Goal: Transaction & Acquisition: Purchase product/service

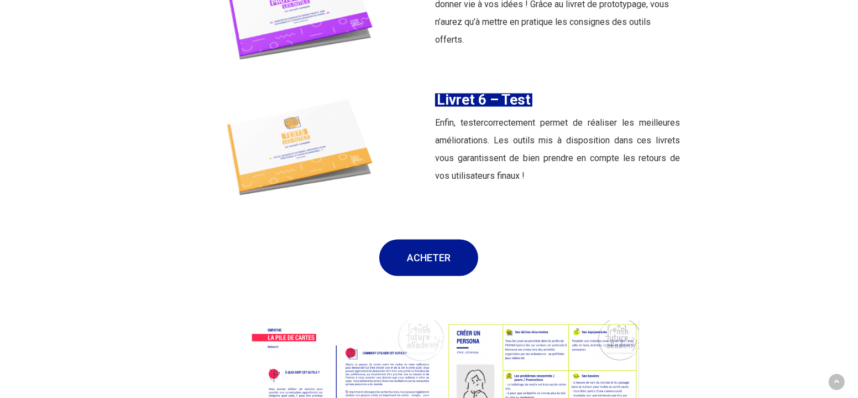
scroll to position [2037, 0]
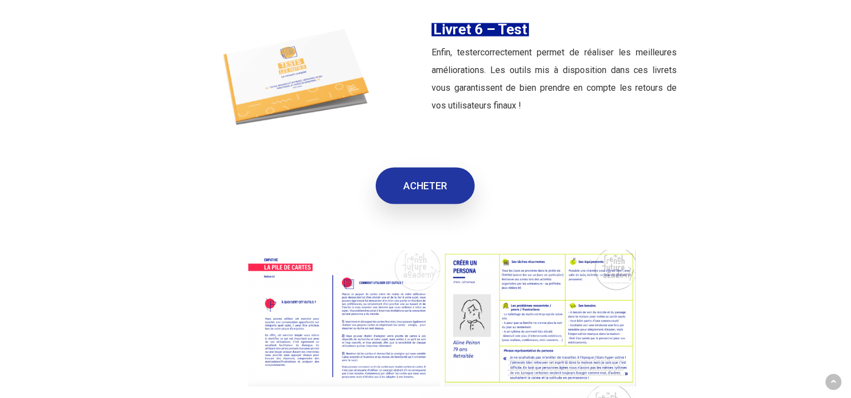
click at [448, 184] on link "ACHETER" at bounding box center [425, 186] width 99 height 37
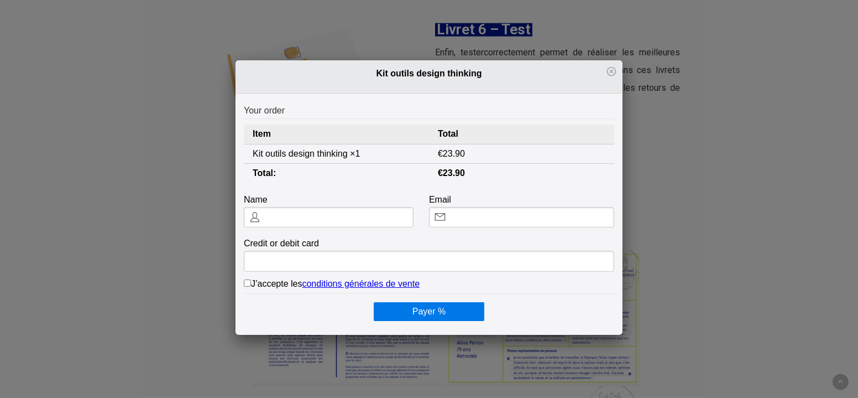
scroll to position [0, 0]
click at [368, 285] on link "conditions générales de vente" at bounding box center [362, 283] width 118 height 9
click at [609, 71] on icon at bounding box center [611, 71] width 11 height 11
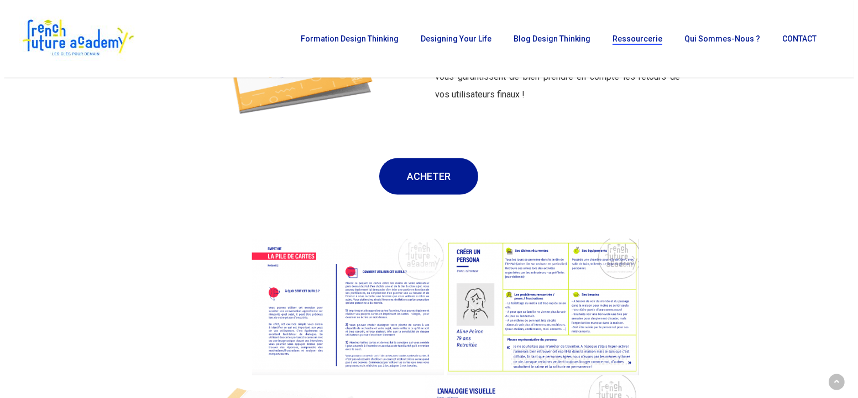
scroll to position [2037, 0]
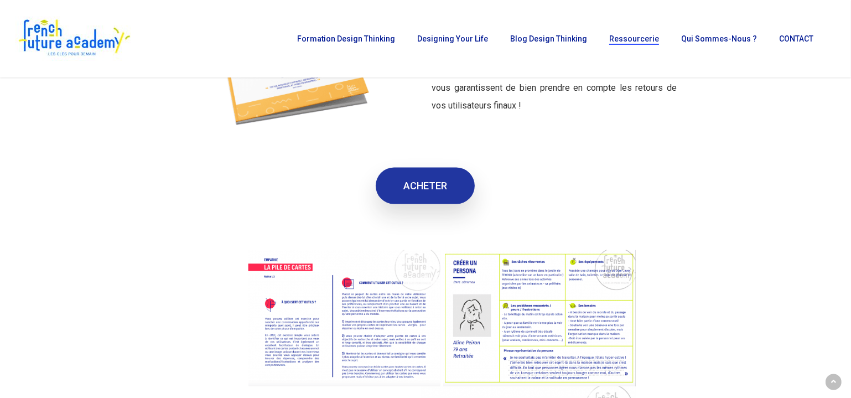
click at [445, 179] on link "ACHETER" at bounding box center [425, 186] width 99 height 37
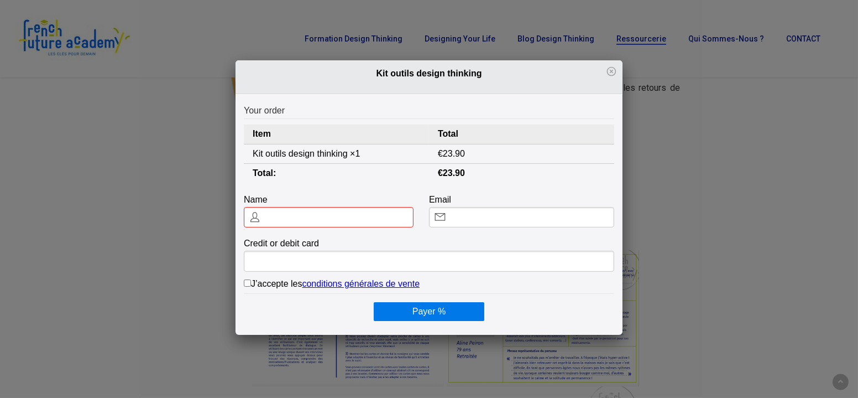
click at [306, 217] on input "text" at bounding box center [329, 217] width 170 height 20
type input "[PERSON_NAME]"
type input "[EMAIL_ADDRESS][DOMAIN_NAME]"
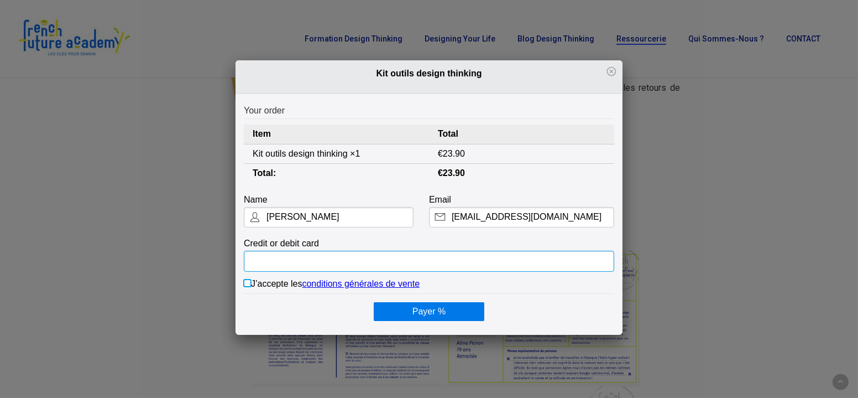
click at [246, 281] on input "J’accepte les conditions générales de vente" at bounding box center [247, 282] width 7 height 7
checkbox input "true"
click at [425, 309] on button "Payer %" at bounding box center [429, 311] width 111 height 19
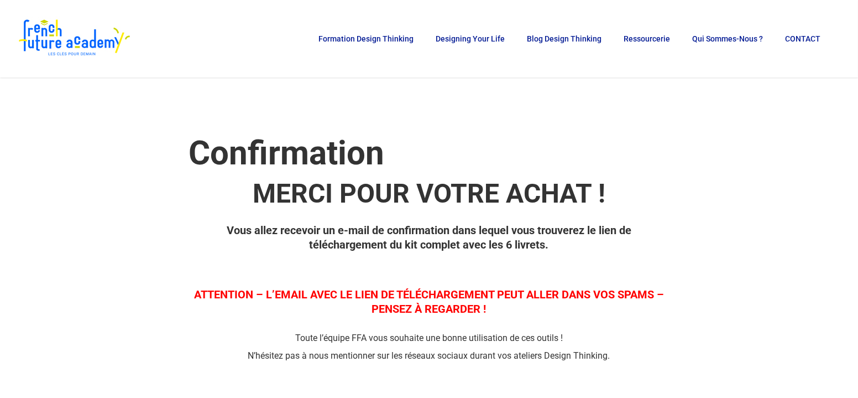
scroll to position [0, 0]
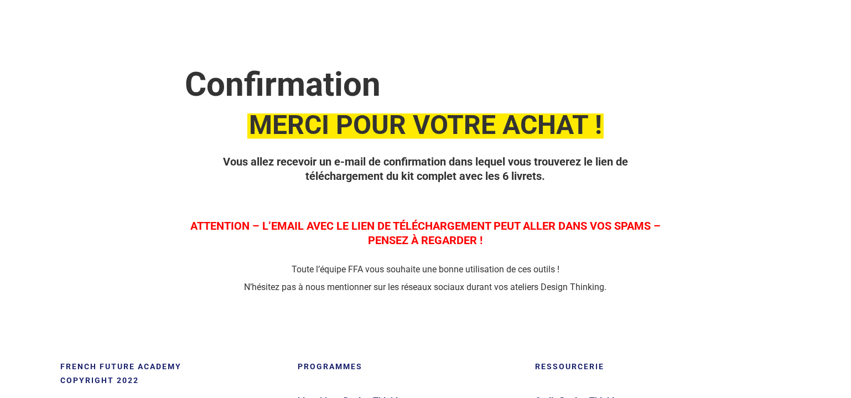
scroll to position [100, 0]
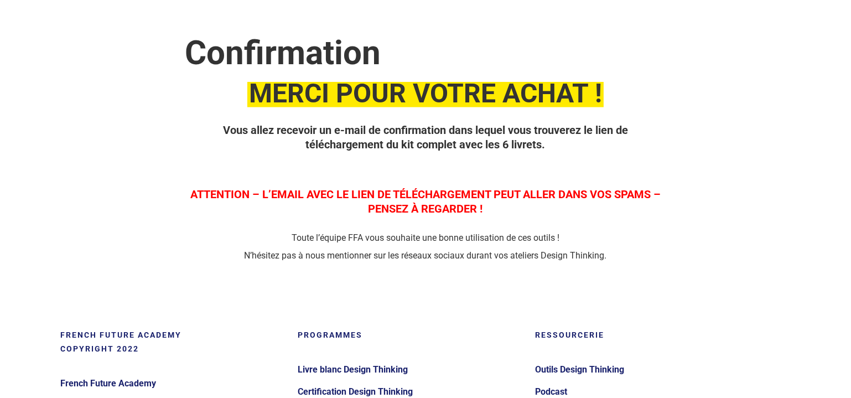
click at [740, 128] on div at bounding box center [736, 131] width 124 height 265
